Goal: Task Accomplishment & Management: Manage account settings

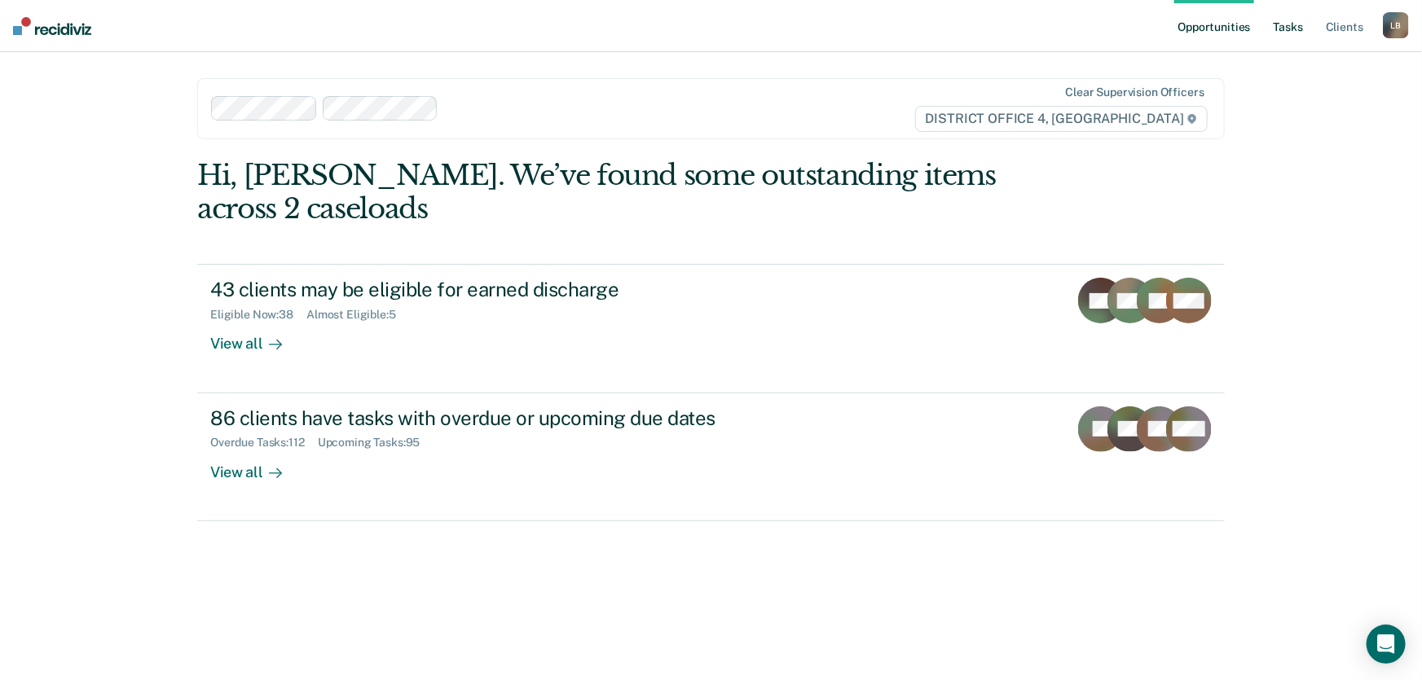
click at [1290, 26] on link "Tasks" at bounding box center [1288, 26] width 36 height 52
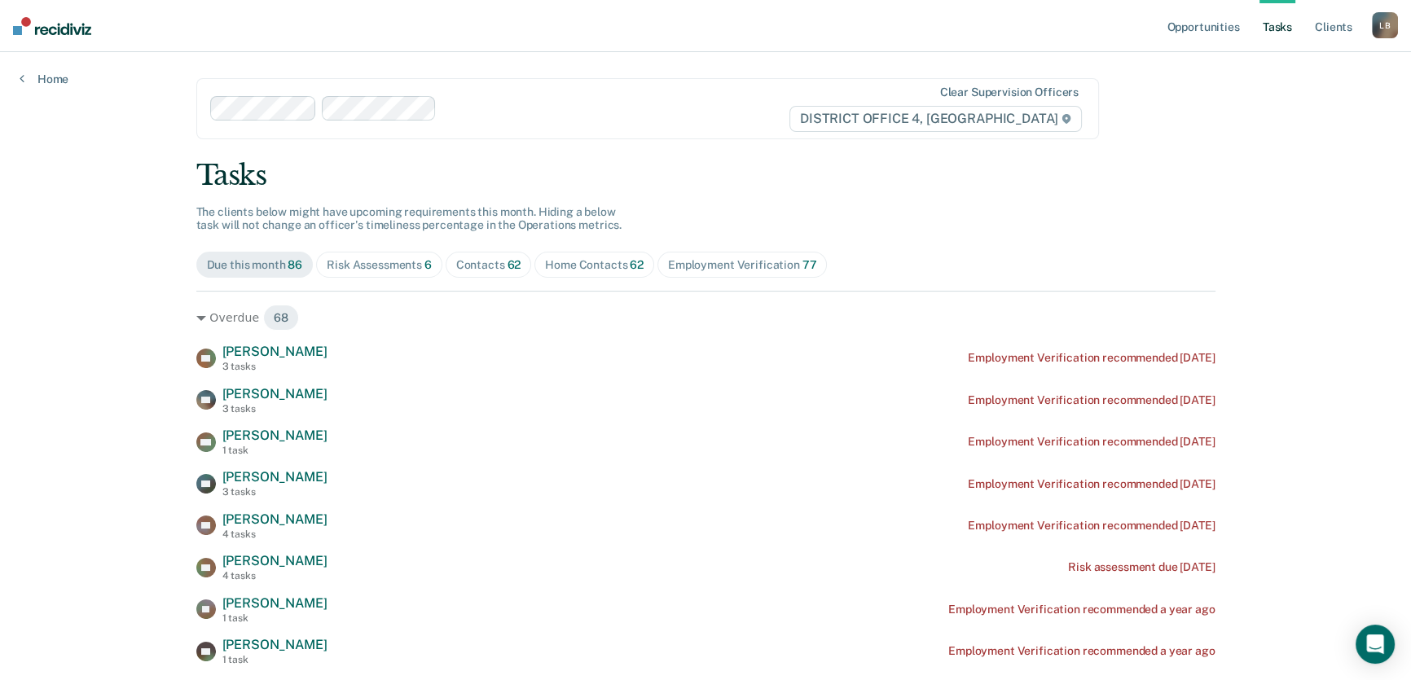
click at [569, 264] on div "Home Contacts 62" at bounding box center [594, 265] width 99 height 14
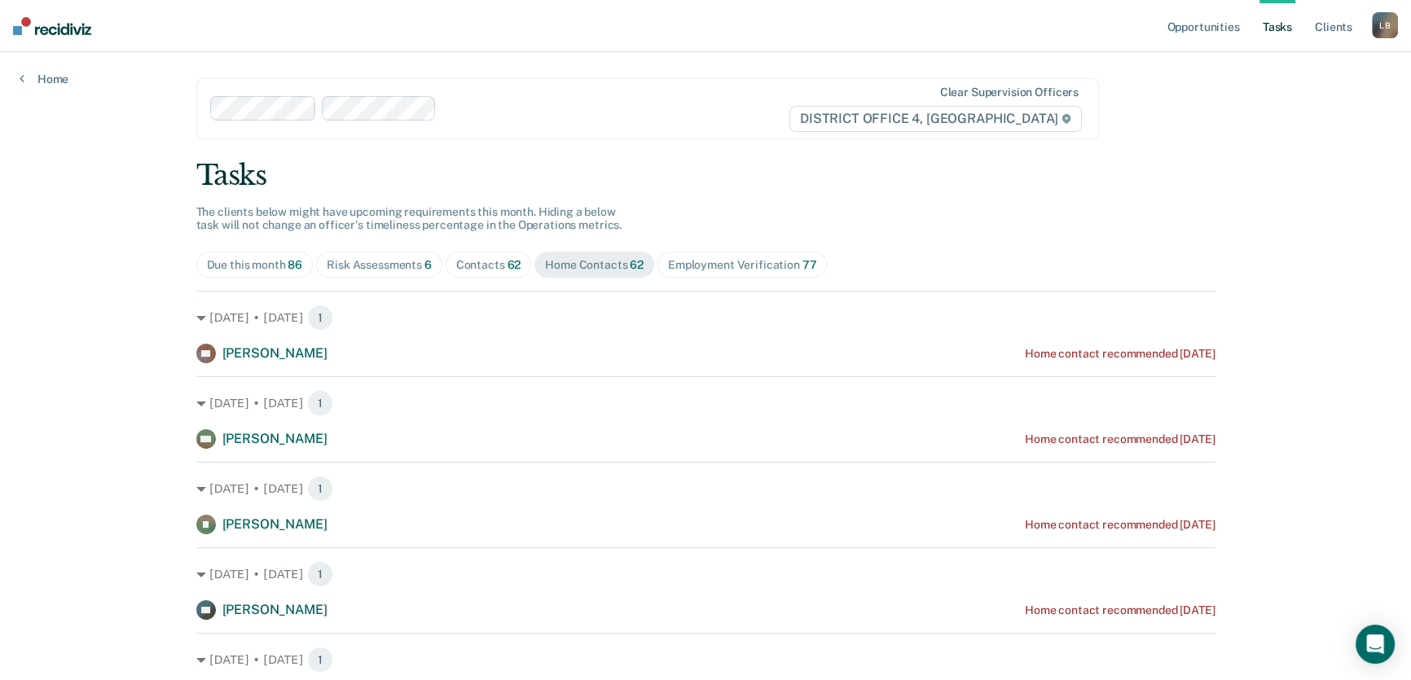
click at [483, 264] on div "Contacts 62" at bounding box center [488, 265] width 65 height 14
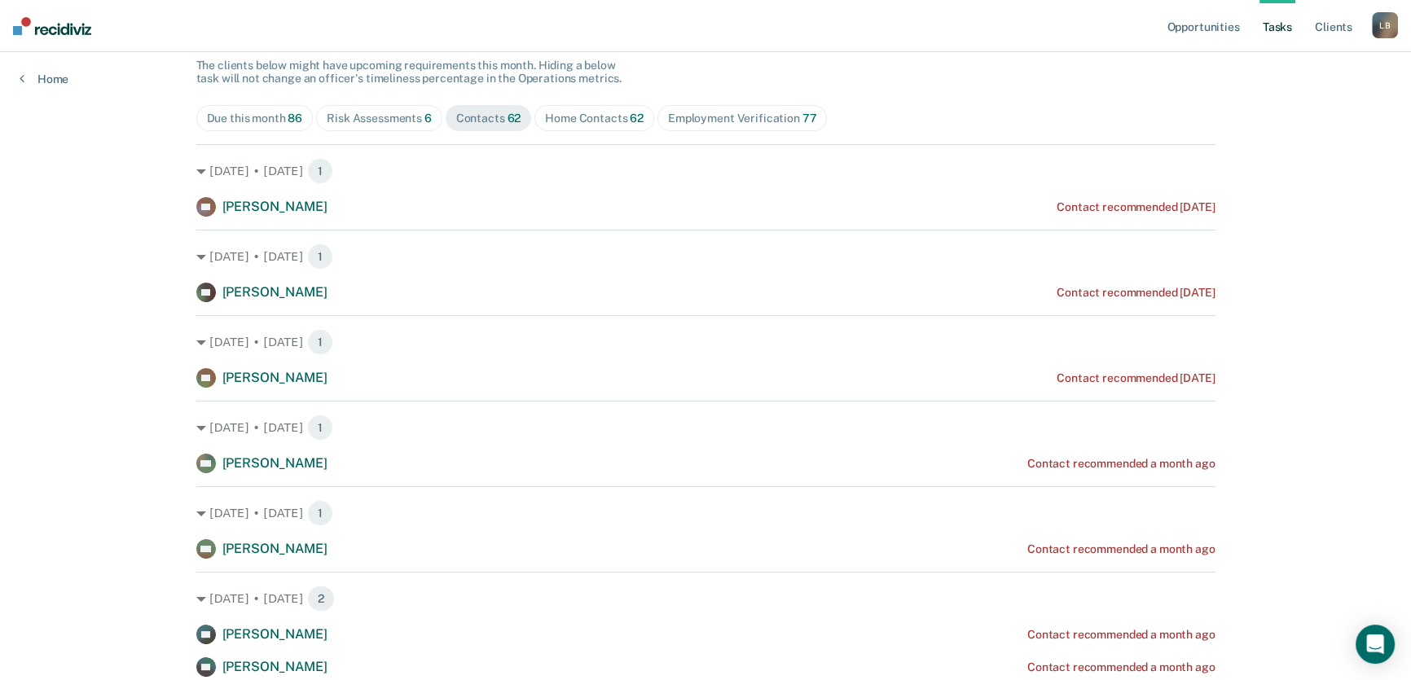
scroll to position [147, 0]
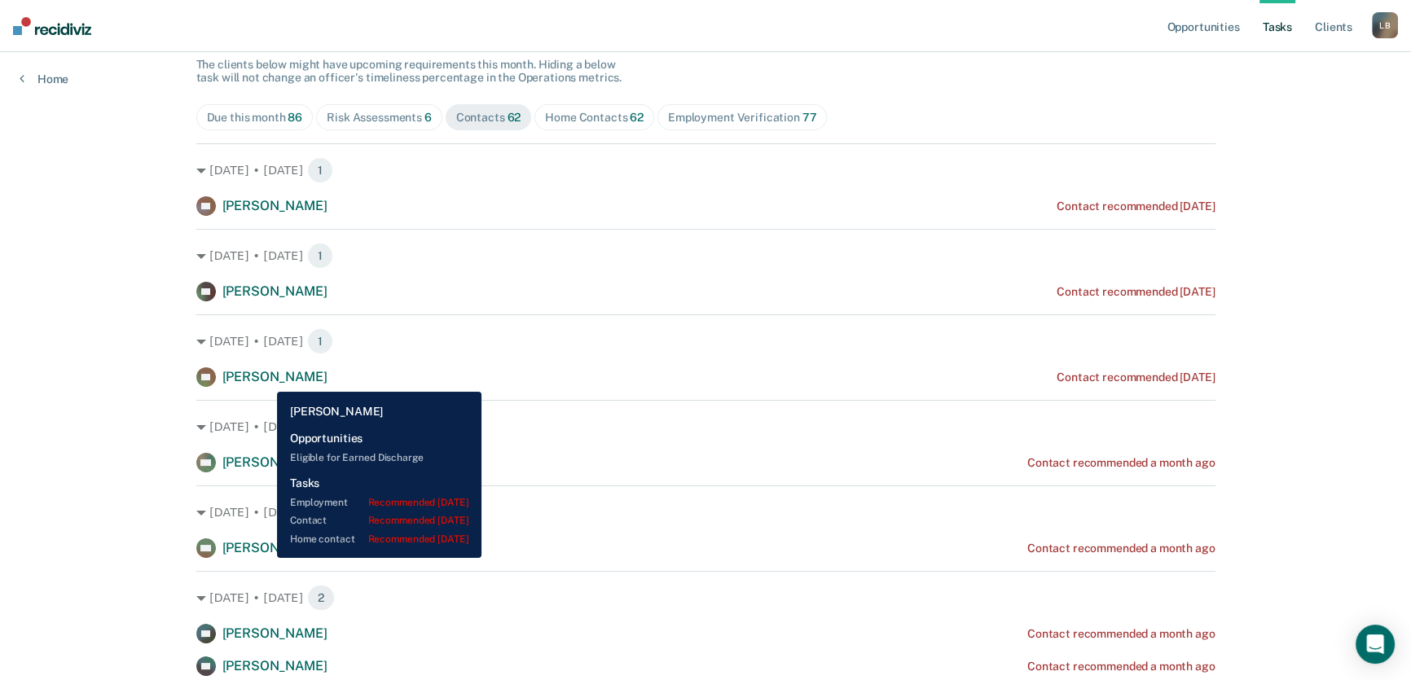
click at [266, 380] on span "[PERSON_NAME]" at bounding box center [274, 376] width 105 height 15
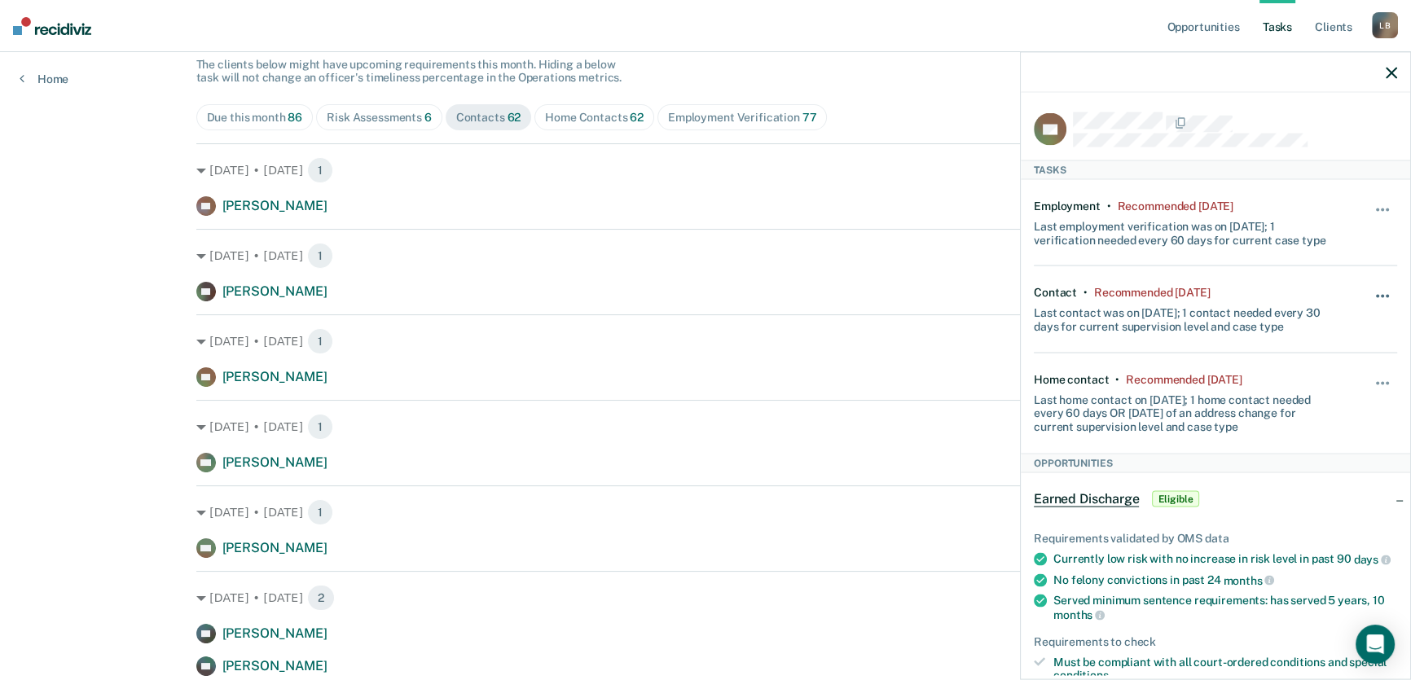
click at [1373, 297] on button "button" at bounding box center [1383, 305] width 28 height 26
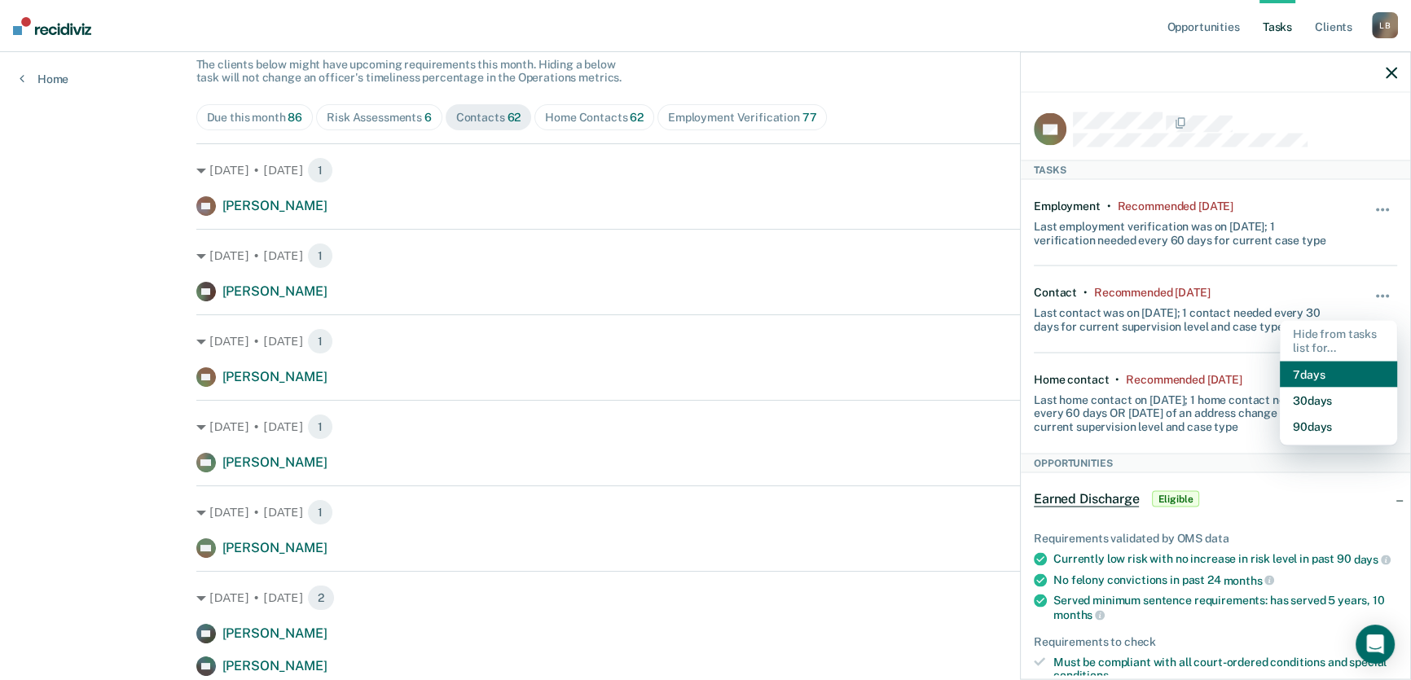
click at [1321, 371] on button "7 days" at bounding box center [1338, 374] width 117 height 26
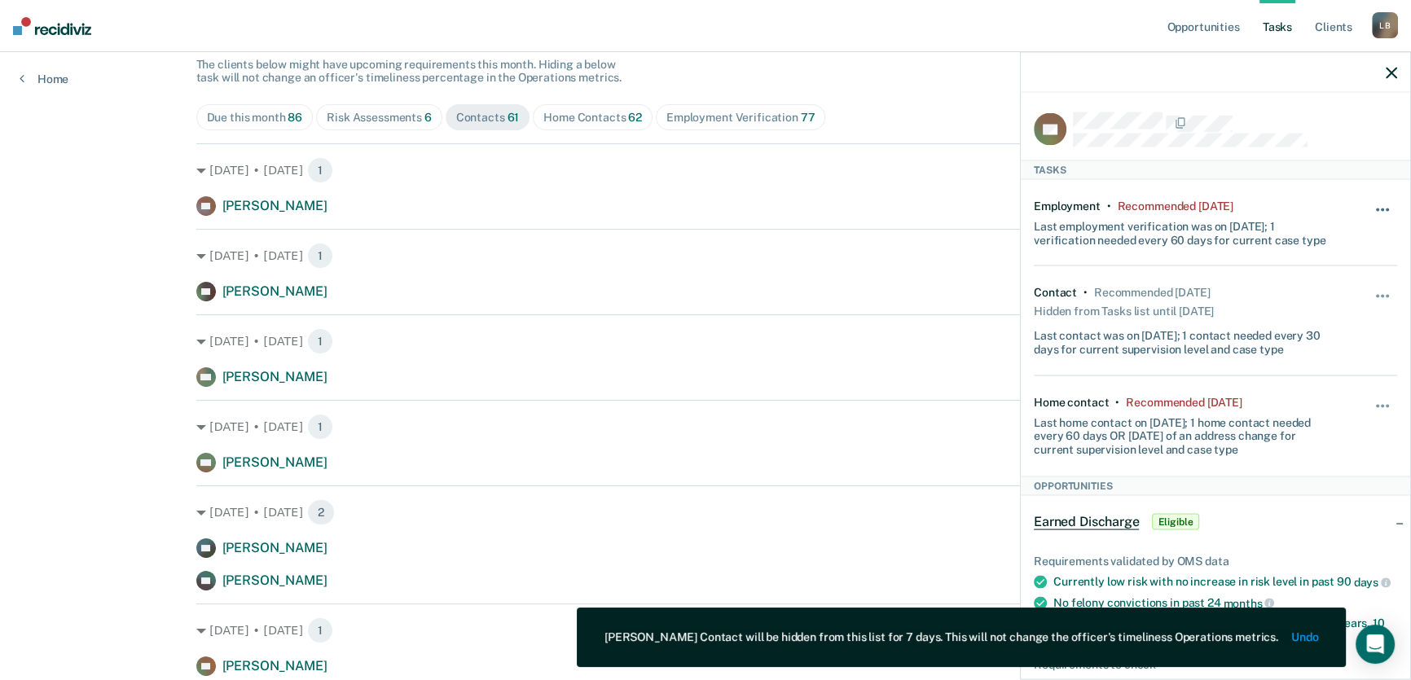
click at [1377, 205] on button "button" at bounding box center [1383, 217] width 28 height 26
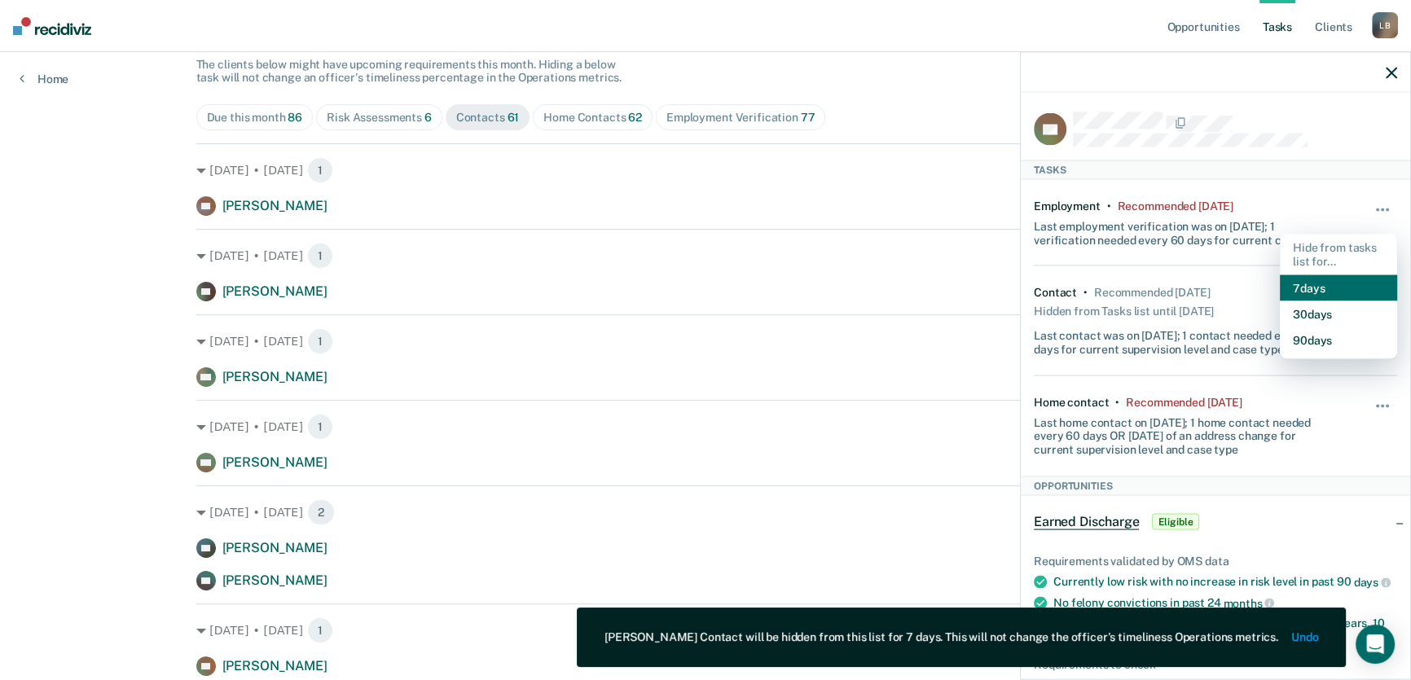
click at [1324, 284] on button "7 days" at bounding box center [1338, 288] width 117 height 26
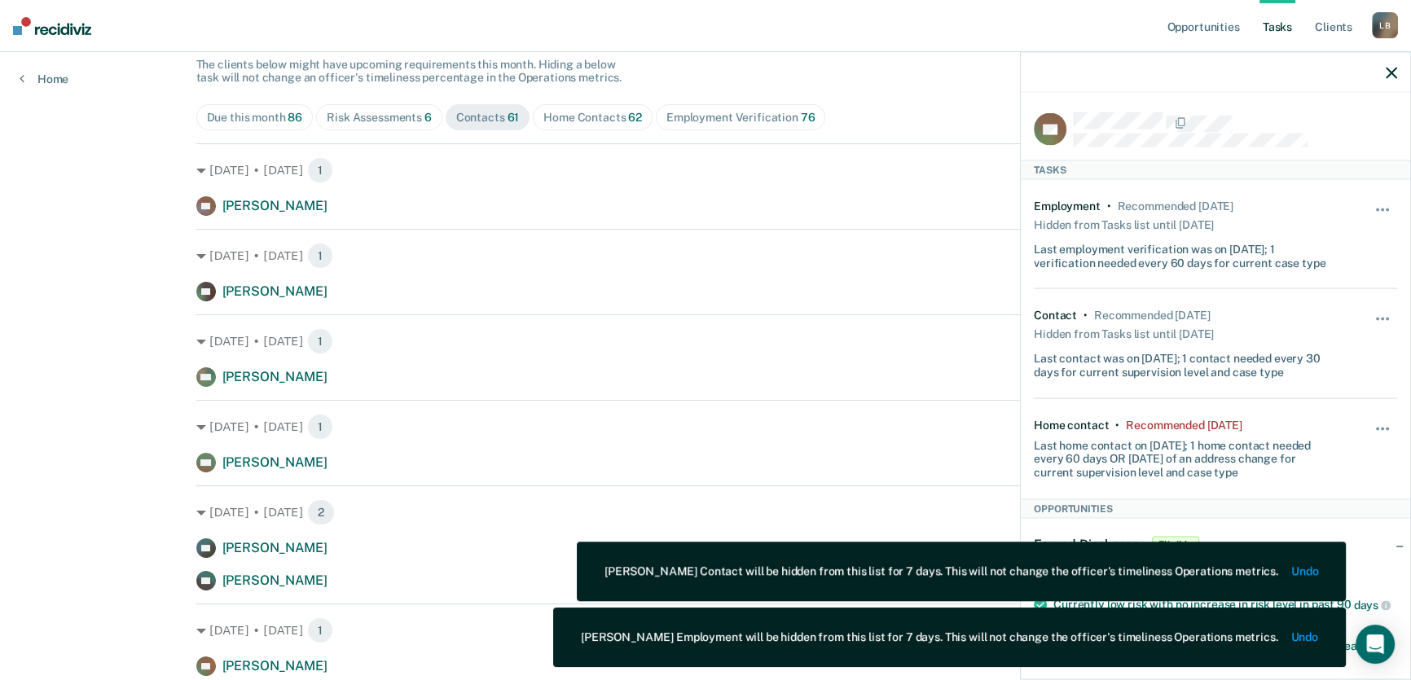
click at [1394, 73] on icon "button" at bounding box center [1391, 72] width 11 height 11
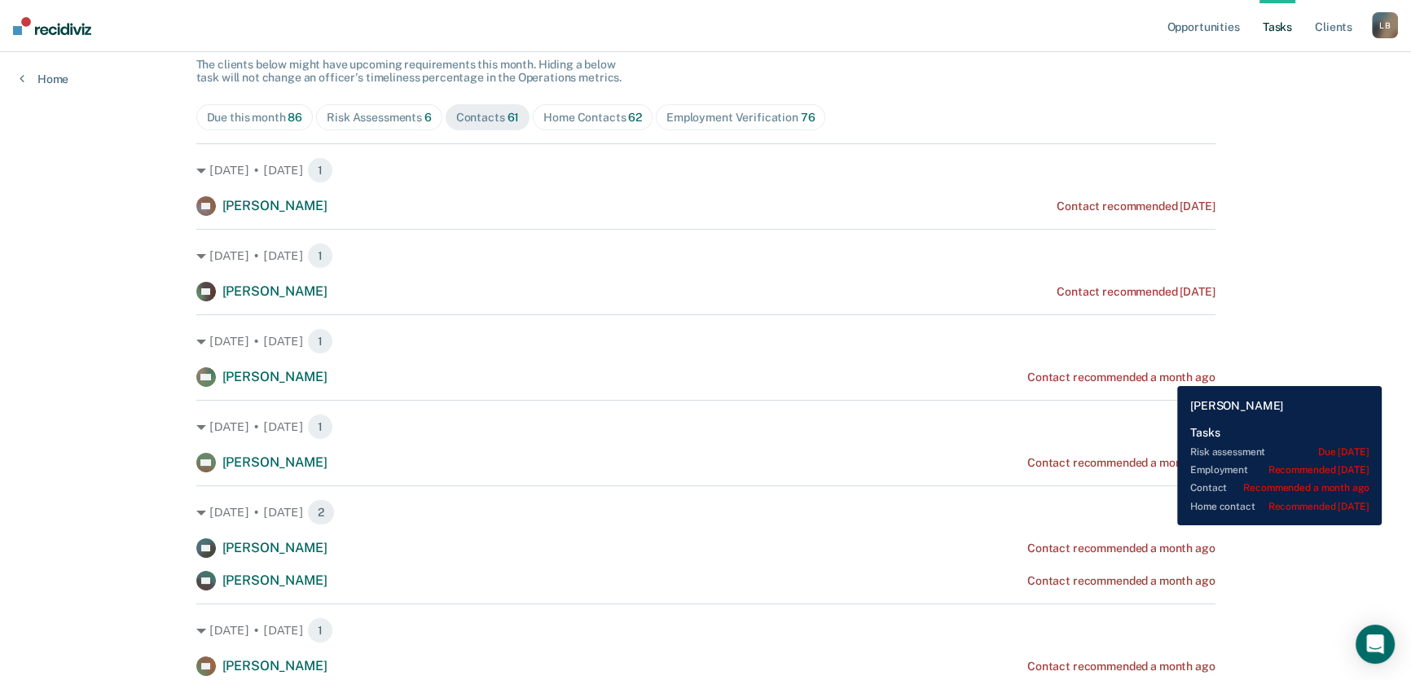
click at [1165, 374] on div "Contact recommended a month ago" at bounding box center [1121, 378] width 188 height 14
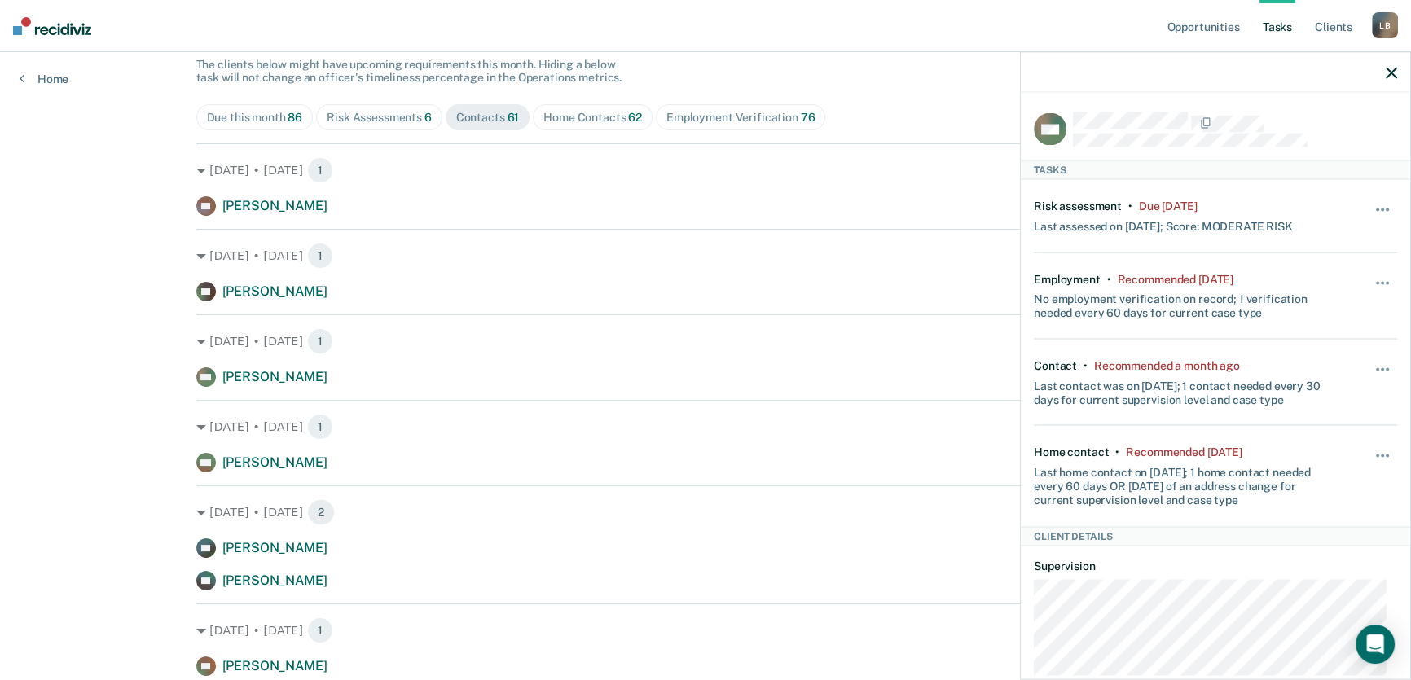
click at [1391, 69] on icon "button" at bounding box center [1391, 72] width 11 height 11
